Goal: Communication & Community: Answer question/provide support

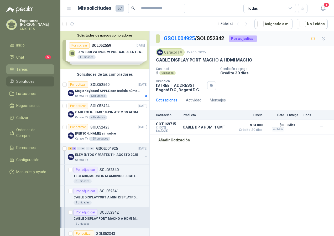
scroll to position [79, 0]
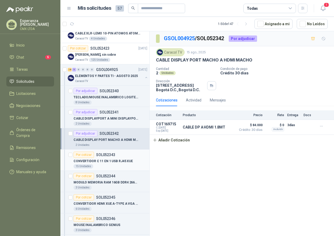
click at [109, 166] on div "15 Unidades" at bounding box center [111, 166] width 74 height 4
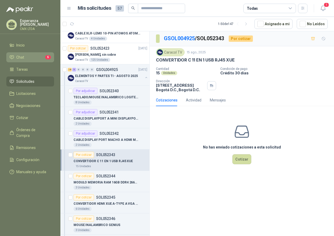
click at [17, 55] on span "Chat" at bounding box center [20, 57] width 8 height 6
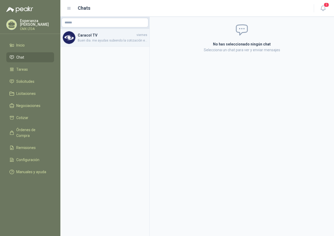
click at [113, 37] on h4 "Caracol TV" at bounding box center [107, 35] width 58 height 6
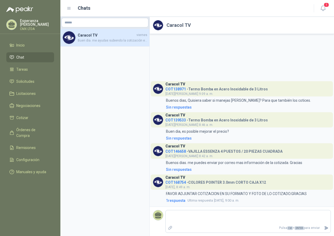
click at [210, 119] on h4 "COT139533 - Termo Bomba en Acero Inoxidable de 3 Litros" at bounding box center [217, 119] width 103 height 5
click at [181, 138] on div "Sin respuestas" at bounding box center [179, 138] width 26 height 6
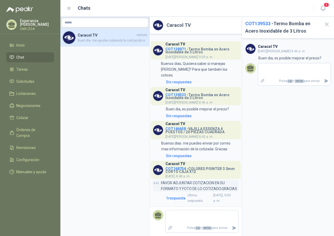
click at [175, 187] on p "FAVOR ADJUNTAR COTIZACION EN SU FORMATO Y FOTO DE LO COTIZADO.GRACIAS" at bounding box center [200, 186] width 78 height 12
click at [196, 175] on div "Caracol TV COT168754 - COLORES POINTER 3.0mm CORTO CAJA X12 [DATE], 8:49 a. m." at bounding box center [202, 170] width 73 height 18
click at [202, 169] on h4 "COT168754 - COLORES POINTER 3.0mm CORTO CAJA X12" at bounding box center [202, 169] width 73 height 8
click at [169, 218] on textarea at bounding box center [202, 217] width 73 height 12
click at [200, 168] on h4 "COT168754 - COLORES POINTER 3.0mm CORTO CAJA X12" at bounding box center [202, 169] width 73 height 8
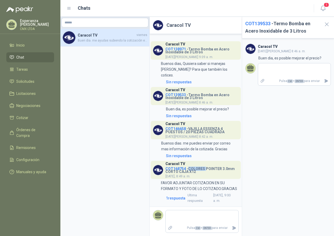
click at [200, 168] on h4 "COT168754 - COLORES POINTER 3.0mm CORTO CAJA X12" at bounding box center [202, 169] width 73 height 8
drag, startPoint x: 200, startPoint y: 168, endPoint x: 173, endPoint y: 166, distance: 26.9
click at [173, 167] on span "COT168754" at bounding box center [176, 169] width 21 height 4
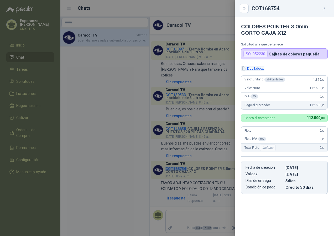
click at [254, 69] on button "Doc1.docx" at bounding box center [252, 69] width 23 height 6
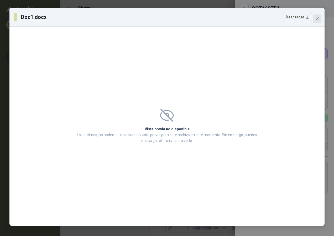
click at [315, 16] on button "Close" at bounding box center [317, 18] width 8 height 8
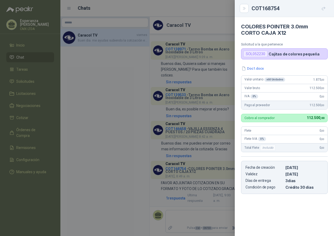
click at [264, 11] on div "COT168754" at bounding box center [290, 8] width 76 height 8
click at [90, 64] on div at bounding box center [167, 118] width 334 height 236
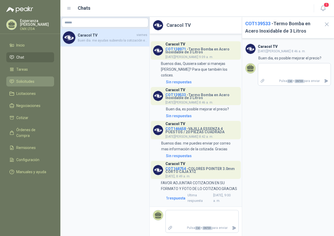
drag, startPoint x: 25, startPoint y: 79, endPoint x: 36, endPoint y: 85, distance: 12.2
click at [25, 79] on span "Solicitudes" at bounding box center [25, 82] width 18 height 6
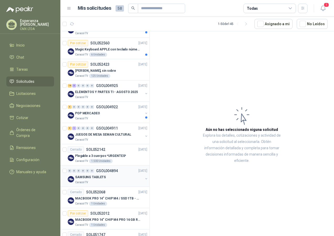
scroll to position [105, 0]
click at [112, 139] on div "Caracol TV" at bounding box center [109, 140] width 68 height 4
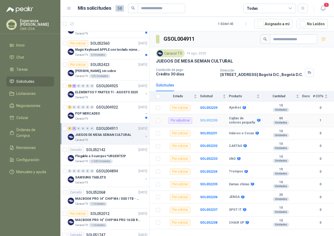
click at [206, 121] on b "SOL052230" at bounding box center [208, 121] width 17 height 4
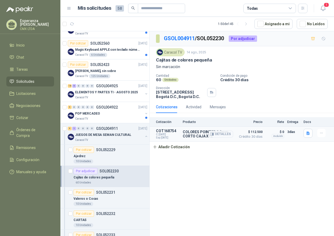
click at [327, 134] on div at bounding box center [323, 133] width 11 height 8
click at [324, 134] on icon "button" at bounding box center [322, 133] width 4 height 4
click at [290, 152] on div "Cotización Producto Precio Flete Entrega Docs COT168754 C: [DATE] Exp: [DATE] C…" at bounding box center [242, 134] width 185 height 35
click at [309, 134] on icon "button" at bounding box center [308, 133] width 3 height 3
click at [291, 150] on div "Cotización Producto Precio Flete Entrega Docs COT168754 C: [DATE] Exp: [DATE] C…" at bounding box center [242, 134] width 185 height 35
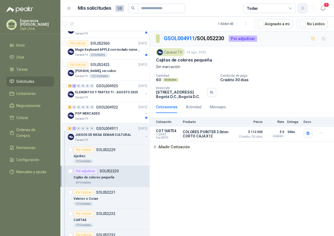
click at [306, 11] on button "button" at bounding box center [302, 8] width 9 height 9
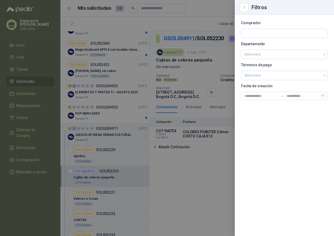
click at [191, 185] on div at bounding box center [167, 118] width 334 height 236
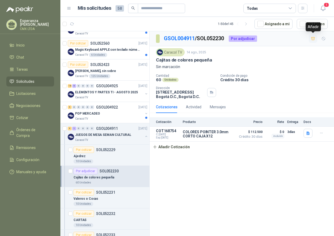
click at [311, 40] on icon "button" at bounding box center [313, 39] width 4 height 4
click at [314, 39] on icon "button" at bounding box center [313, 39] width 3 height 2
click at [314, 39] on icon "button" at bounding box center [314, 38] width 4 height 3
click at [314, 39] on icon "button" at bounding box center [313, 39] width 3 height 2
click at [325, 8] on icon "button" at bounding box center [323, 8] width 4 height 5
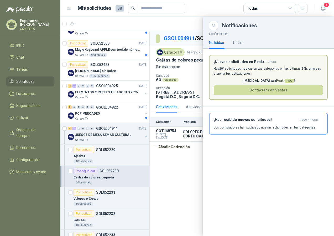
click at [196, 156] on div at bounding box center [197, 126] width 274 height 219
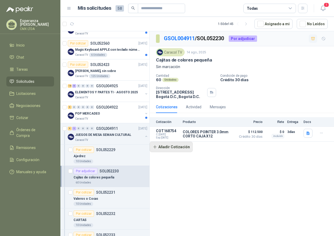
click at [175, 146] on button "Añadir Cotización" at bounding box center [171, 147] width 43 height 11
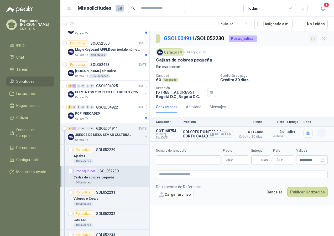
click at [322, 132] on icon "button" at bounding box center [322, 133] width 4 height 4
click at [207, 147] on form "**********" at bounding box center [242, 174] width 185 height 64
click at [190, 139] on div "COLORES POINTER 3.0mm CORTO CAJA X12 Detalles" at bounding box center [208, 134] width 50 height 11
click at [171, 134] on span "C: [DATE]" at bounding box center [168, 134] width 24 height 3
click at [325, 132] on button "button" at bounding box center [322, 133] width 8 height 8
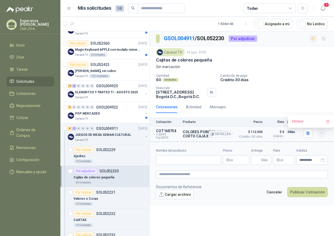
click at [325, 132] on button "button" at bounding box center [322, 133] width 8 height 8
click at [321, 7] on icon "button" at bounding box center [323, 8] width 7 height 7
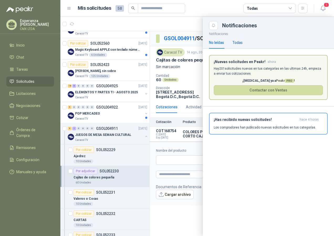
click at [236, 43] on div "Todas" at bounding box center [238, 43] width 10 height 6
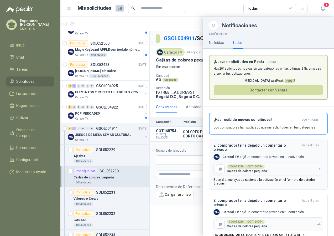
click at [236, 169] on p "Cajitas de colores pequeña" at bounding box center [247, 171] width 40 height 4
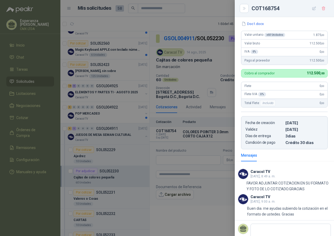
scroll to position [58, 0]
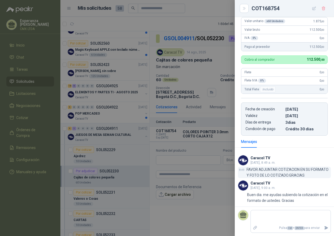
click at [271, 175] on p "FAVOR ADJUNTAR COTIZACION EN SU FORMATO Y FOTO DE LO COTIZADO.GRACIAS" at bounding box center [289, 173] width 84 height 12
click at [258, 227] on icon "Adjuntar archivos" at bounding box center [255, 228] width 5 height 5
click at [0, 0] on input "file" at bounding box center [0, 0] width 0 height 0
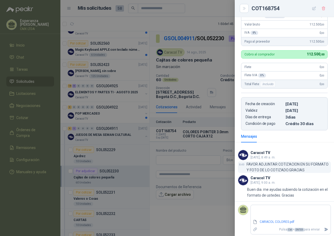
scroll to position [65, 0]
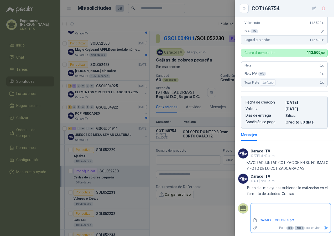
click at [325, 228] on icon "Enviar" at bounding box center [327, 227] width 4 height 3
click at [268, 221] on link "CARACOL COLORES.pdf" at bounding box center [290, 220] width 65 height 5
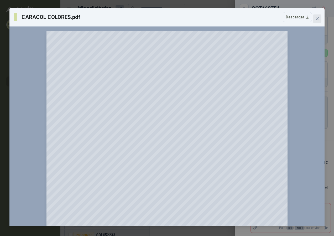
click at [316, 17] on icon "close" at bounding box center [317, 19] width 4 height 4
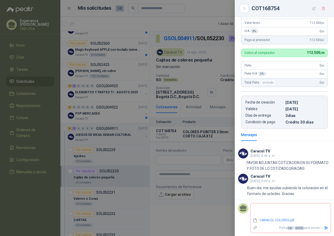
click at [292, 215] on textarea at bounding box center [291, 211] width 80 height 12
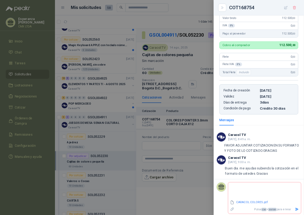
scroll to position [70, 0]
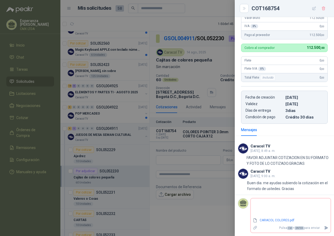
click at [296, 227] on span "ENTER" at bounding box center [299, 228] width 9 height 4
click at [296, 229] on span "ENTER" at bounding box center [299, 228] width 9 height 4
click at [310, 229] on p "Pulsa Ctrl + ENTER para enviar" at bounding box center [291, 227] width 63 height 9
click at [327, 229] on footer "Campo requerido CARACOL COLORES.pdf Pulsa Ctrl + ENTER para enviar" at bounding box center [284, 215] width 99 height 41
click at [325, 228] on icon "Enviar" at bounding box center [327, 227] width 4 height 3
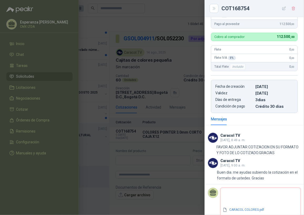
scroll to position [92, 0]
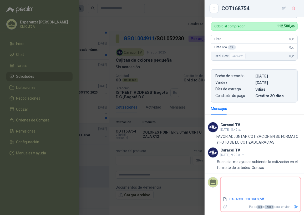
click at [294, 208] on icon "Enviar" at bounding box center [296, 206] width 4 height 4
click at [255, 201] on link "CARACOL COLORES.pdf" at bounding box center [259, 198] width 65 height 5
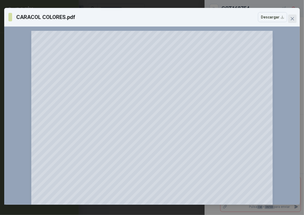
click at [291, 18] on icon "close" at bounding box center [292, 19] width 4 height 4
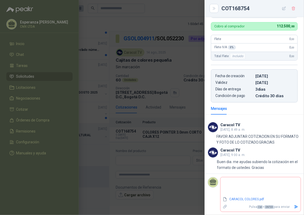
click at [227, 196] on link "CARACOL COLORES.pdf" at bounding box center [259, 198] width 65 height 5
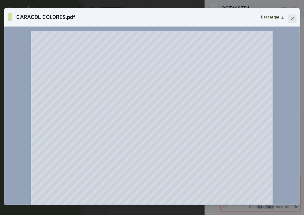
click at [293, 17] on icon "close" at bounding box center [292, 19] width 4 height 4
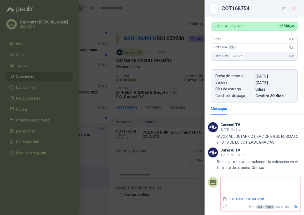
click at [294, 206] on icon "Enviar" at bounding box center [296, 206] width 4 height 3
click at [283, 9] on icon "button" at bounding box center [284, 8] width 4 height 4
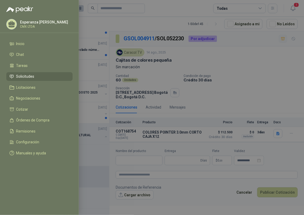
type input "**********"
type input "*"
type input "**********"
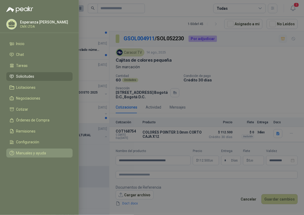
click at [58, 155] on li "Manuales y ayuda" at bounding box center [39, 152] width 60 height 5
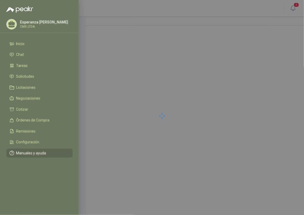
click at [91, 142] on div at bounding box center [162, 116] width 284 height 198
